Goal: Contribute content

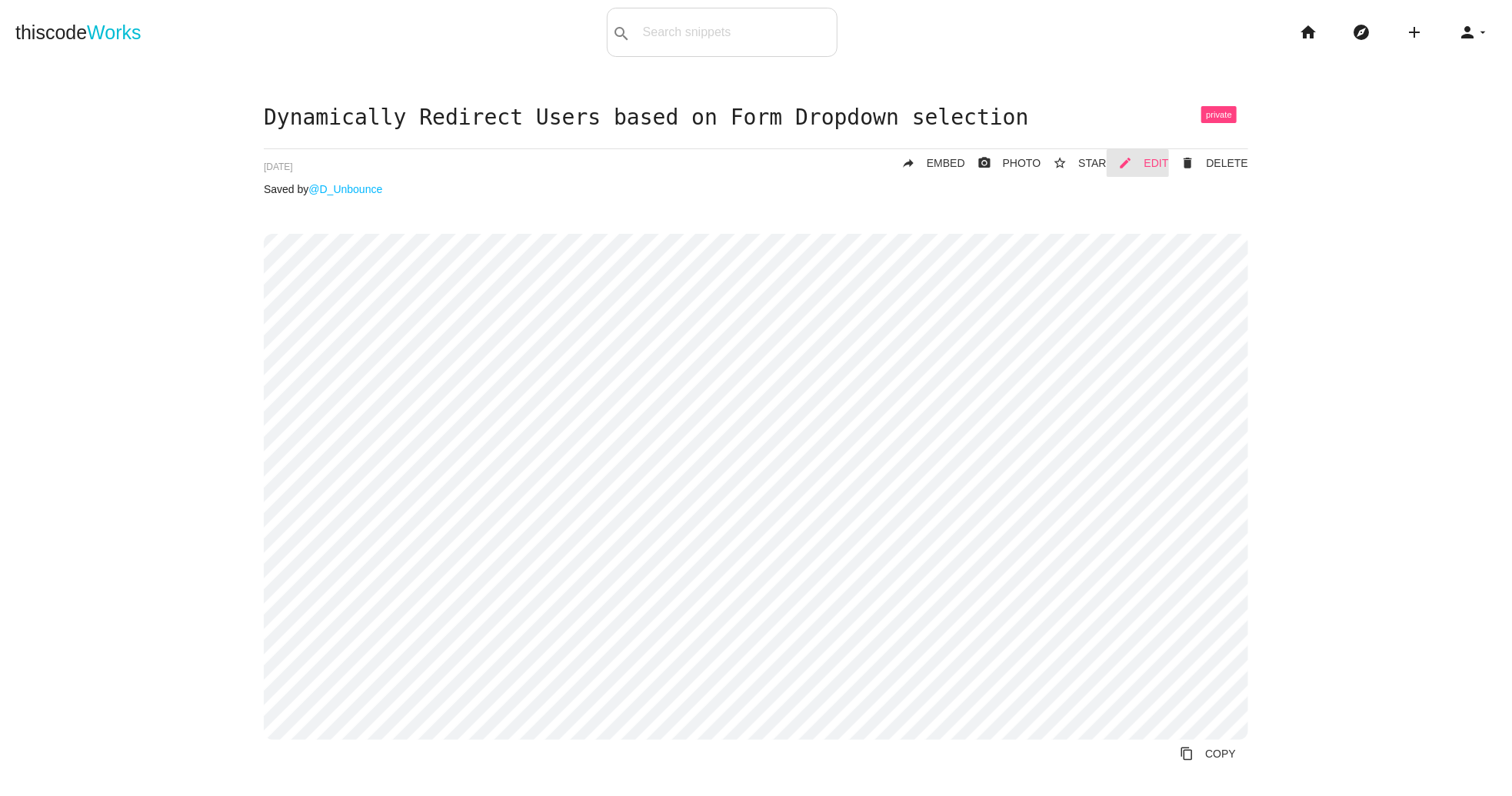
click at [1151, 167] on span "EDIT" at bounding box center [1156, 163] width 24 height 13
click at [1142, 161] on link "mode_edit EDIT" at bounding box center [1137, 163] width 62 height 28
click at [1310, 38] on icon "home" at bounding box center [1308, 32] width 18 height 49
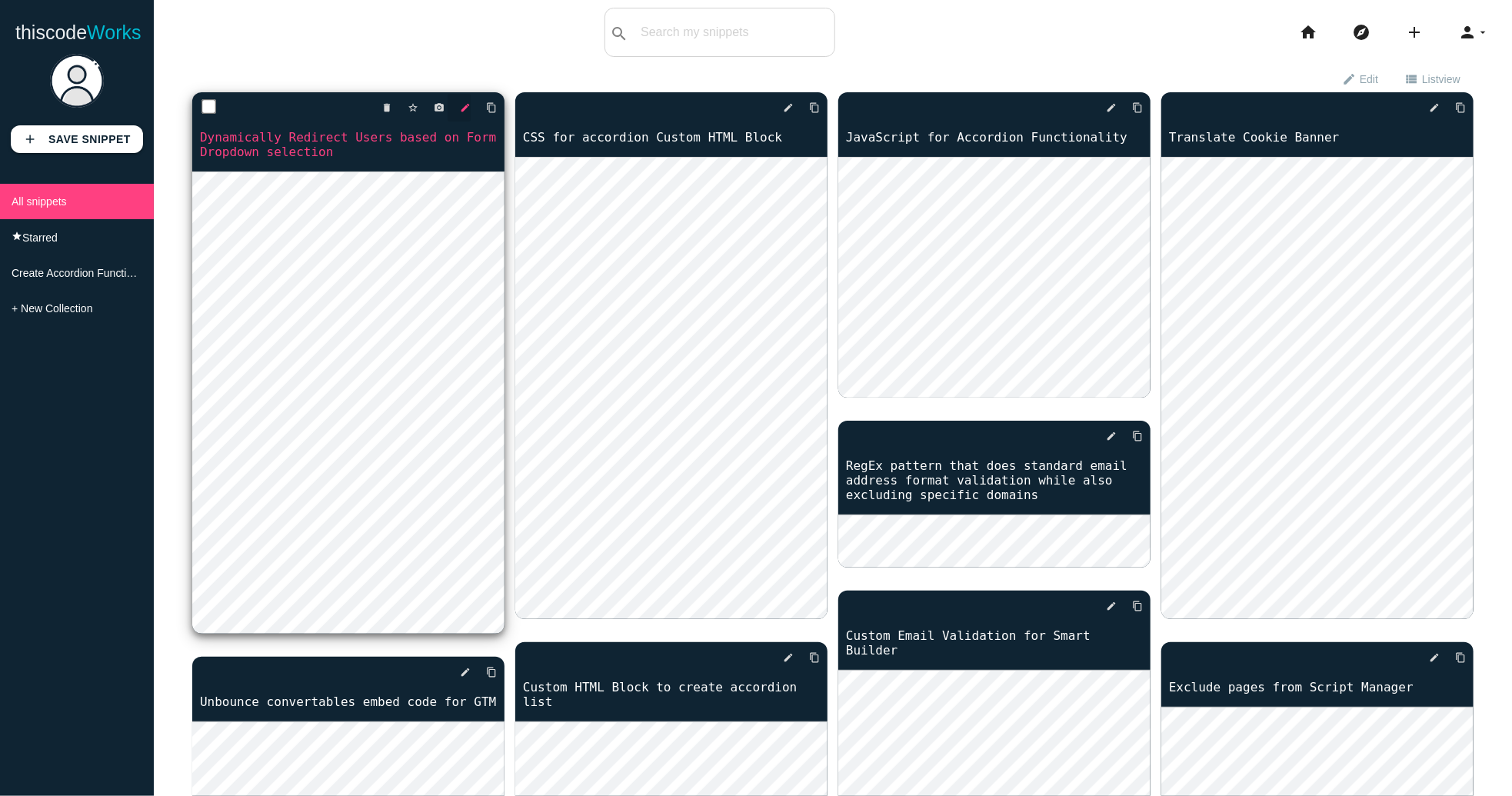
click at [464, 107] on icon "edit" at bounding box center [465, 107] width 11 height 28
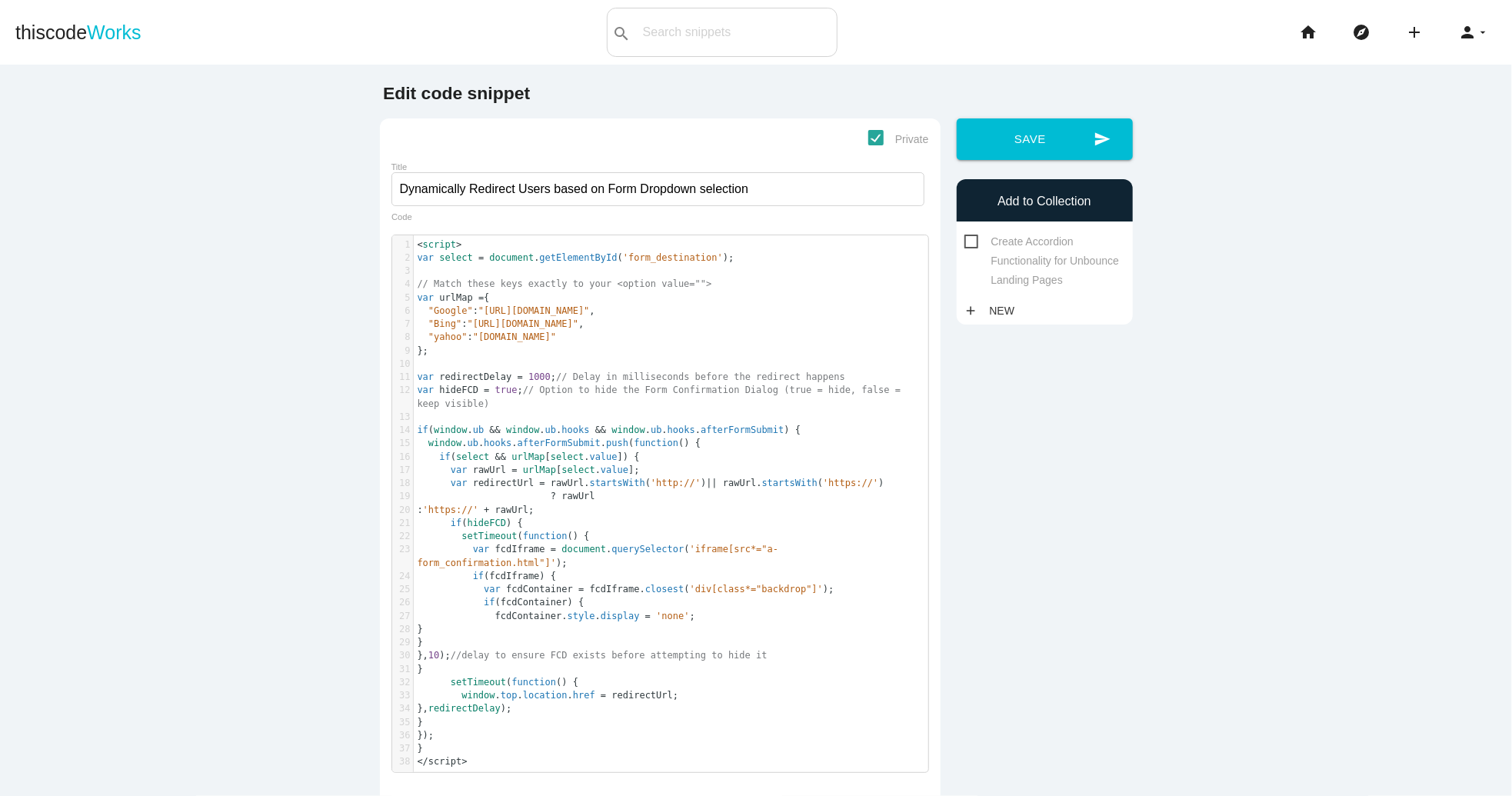
scroll to position [4, 0]
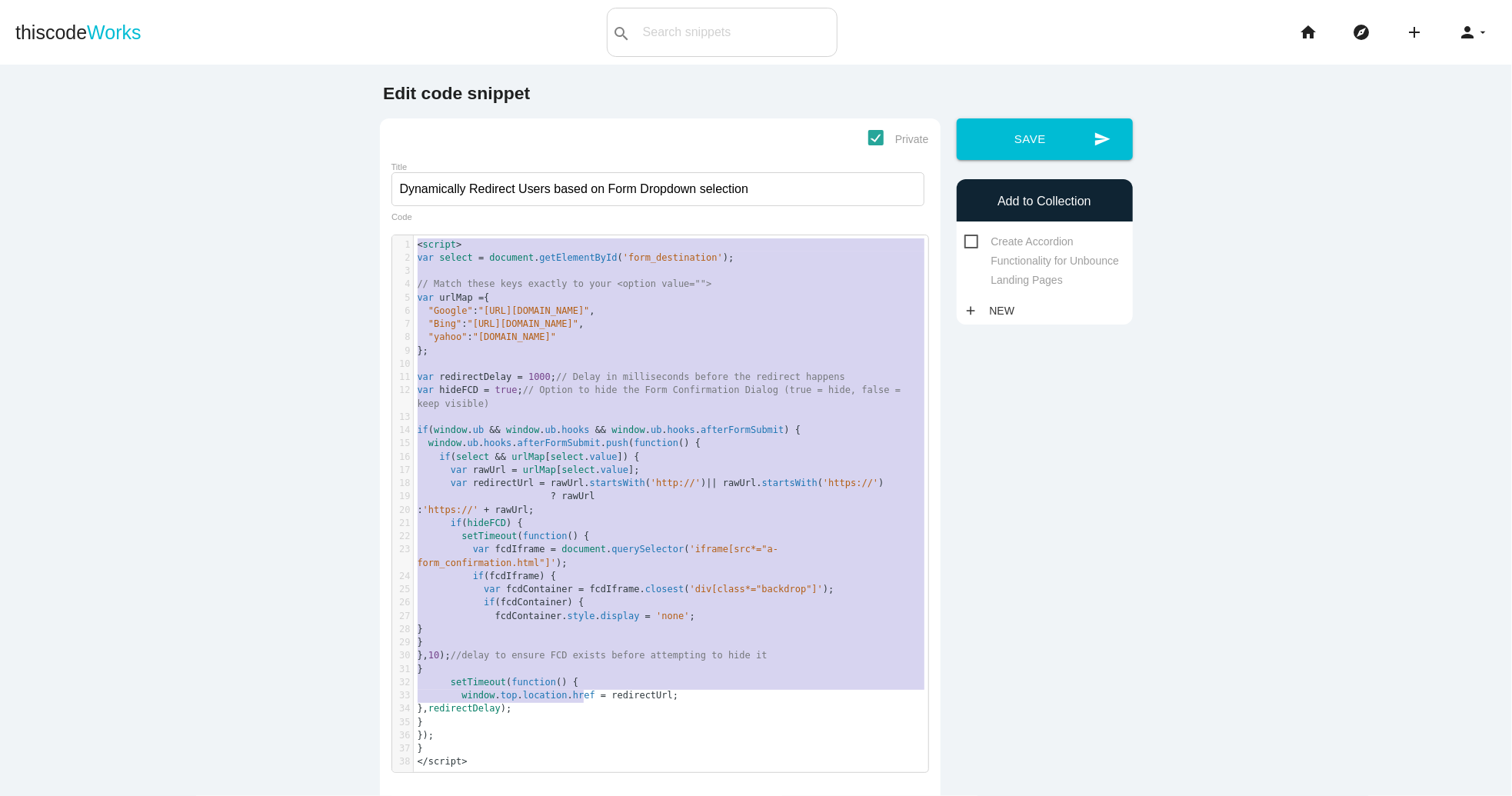
type textarea "<script> var select = document.getElementById('form_destination'); // Match the…"
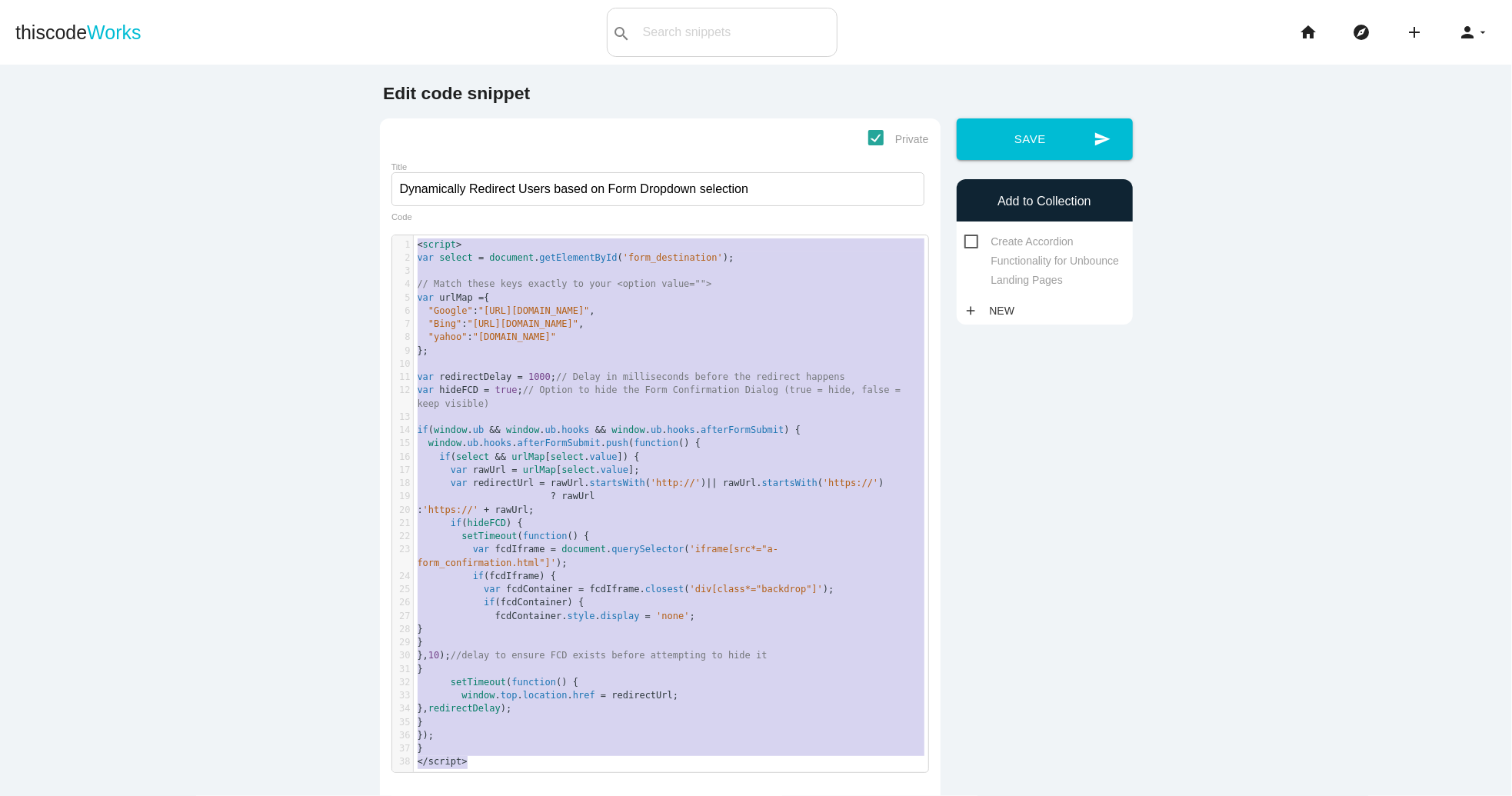
drag, startPoint x: 417, startPoint y: 245, endPoint x: 586, endPoint y: 795, distance: 575.4
click at [586, 795] on form "Private Title Dynamically Redirect Users based on Form Dropdown selection x 1 <…" at bounding box center [659, 547] width 537 height 836
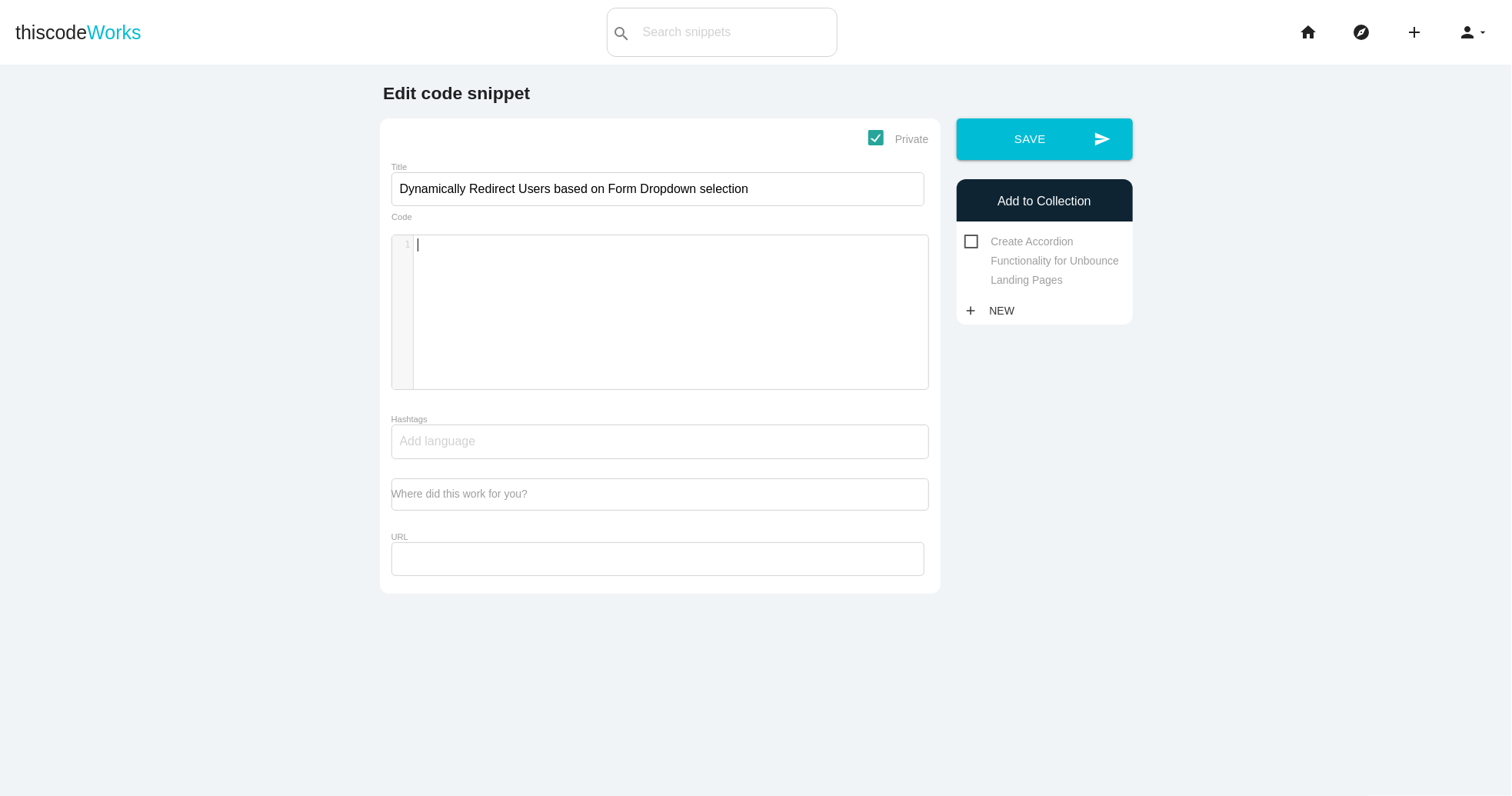
type textarea "<script> var select = document.getElementById('form_destination'); // Match the…"
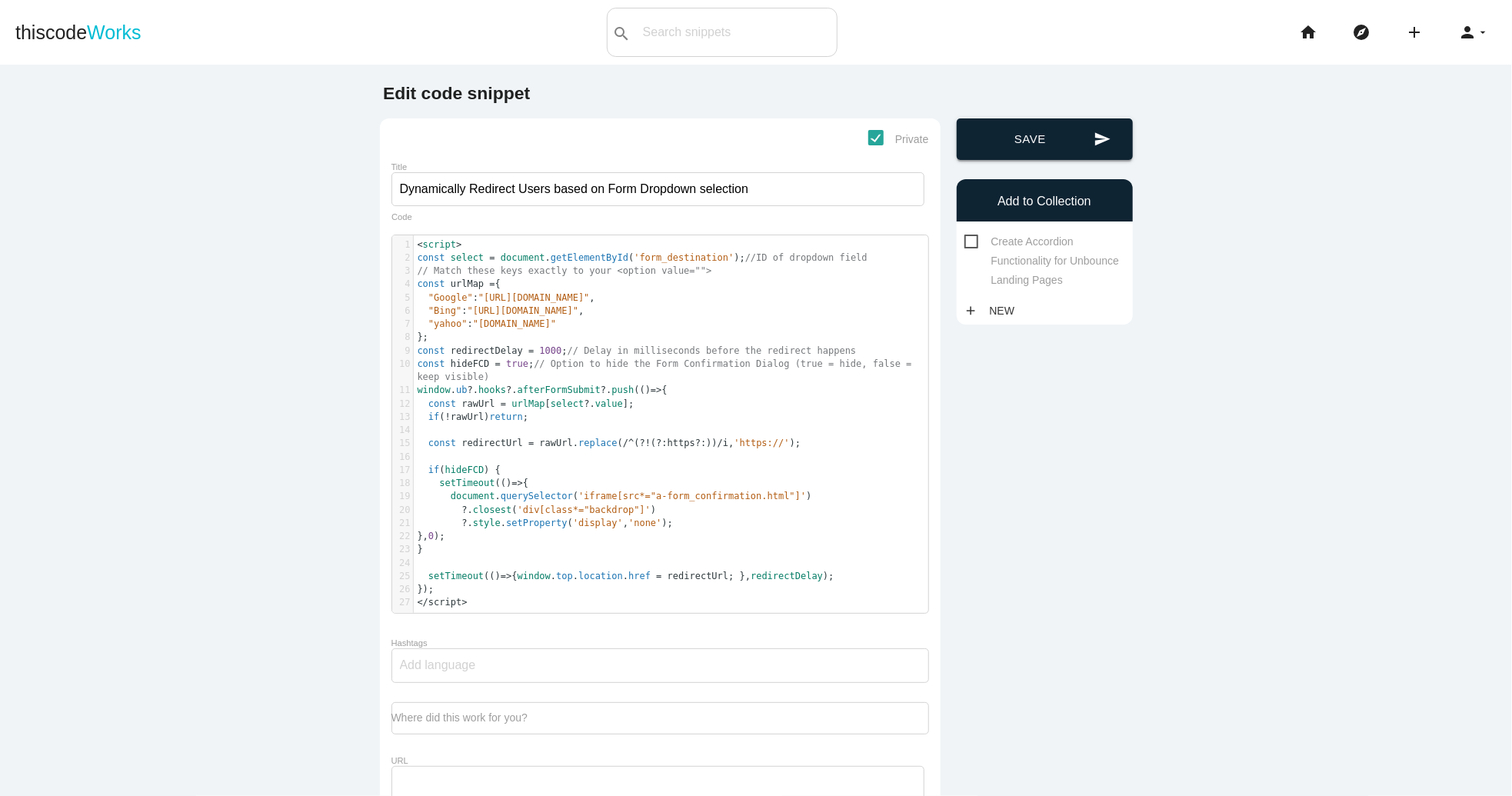
click at [990, 144] on button "send Save" at bounding box center [1044, 138] width 176 height 42
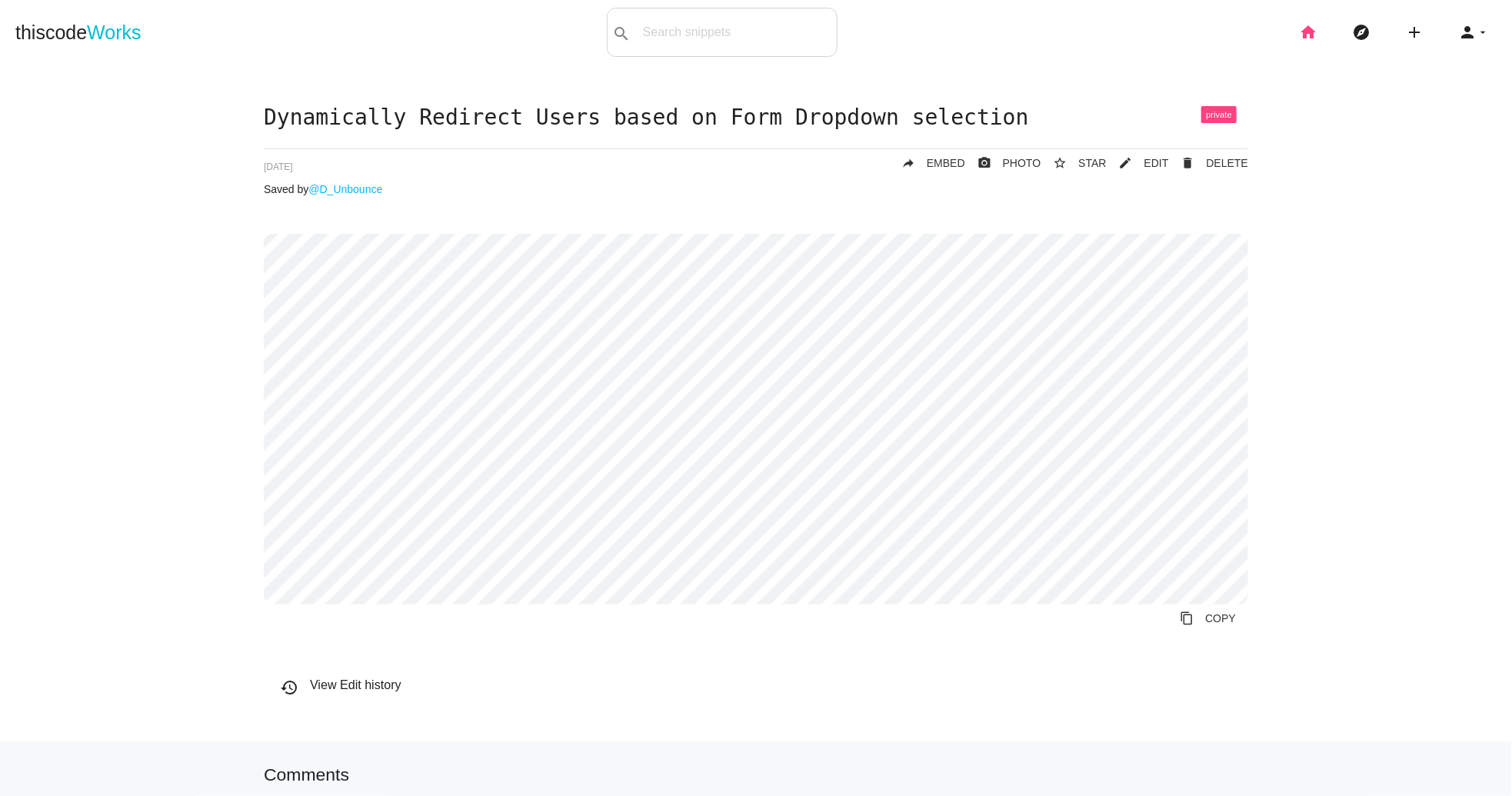
click at [1301, 31] on icon "home" at bounding box center [1308, 32] width 18 height 49
